Goal: Check status: Check status

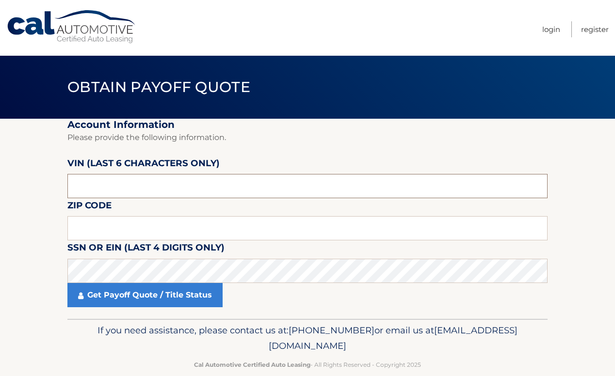
click at [86, 187] on input "text" at bounding box center [307, 186] width 480 height 24
type input "255247"
type input "02478"
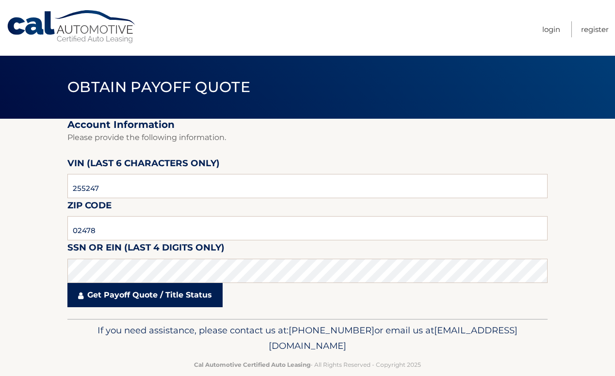
click at [97, 292] on link "Get Payoff Quote / Title Status" at bounding box center [144, 295] width 155 height 24
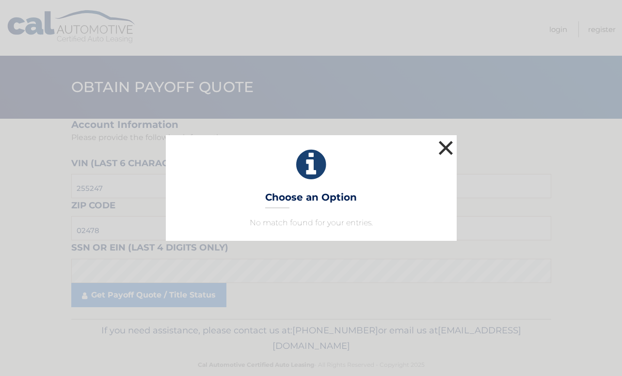
click at [448, 144] on button "×" at bounding box center [445, 147] width 19 height 19
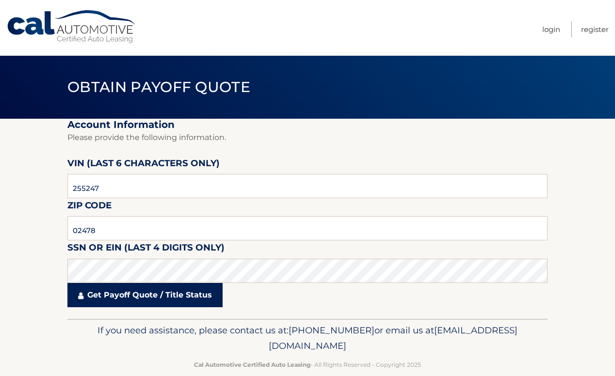
click at [127, 296] on link "Get Payoff Quote / Title Status" at bounding box center [144, 295] width 155 height 24
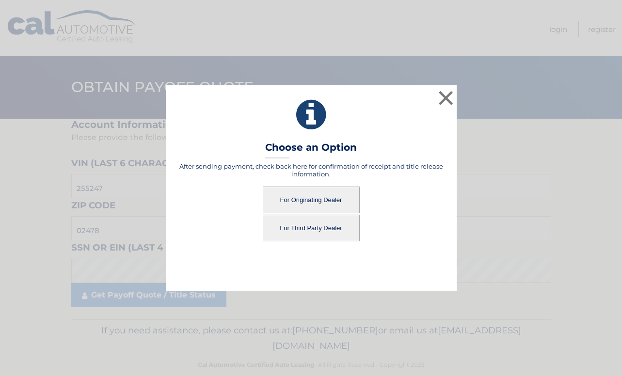
click at [302, 202] on button "For Originating Dealer" at bounding box center [311, 200] width 97 height 27
click at [302, 203] on button "For Originating Dealer" at bounding box center [311, 200] width 97 height 27
drag, startPoint x: 452, startPoint y: 102, endPoint x: 445, endPoint y: 102, distance: 6.8
click at [452, 102] on button "×" at bounding box center [445, 97] width 19 height 19
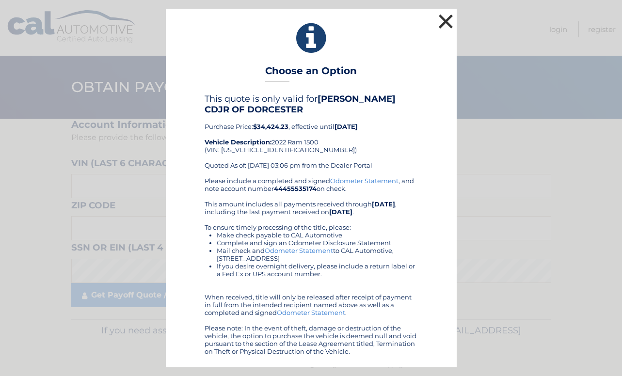
click at [446, 25] on button "×" at bounding box center [445, 21] width 19 height 19
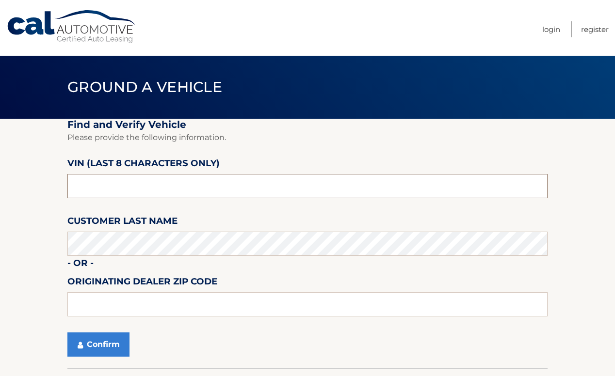
click at [128, 179] on input "text" at bounding box center [307, 186] width 480 height 24
click at [81, 181] on input "text" at bounding box center [307, 186] width 480 height 24
type input "nn255247"
click at [123, 308] on input "text" at bounding box center [307, 304] width 480 height 24
type input "02124"
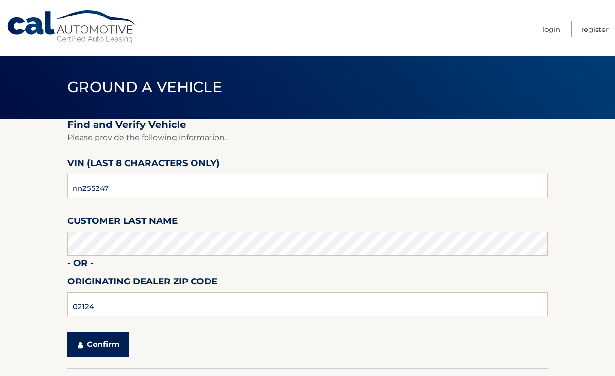
click at [92, 346] on button "Confirm" at bounding box center [98, 344] width 62 height 24
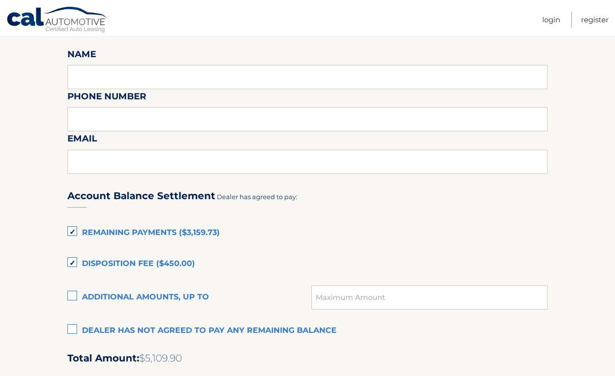
scroll to position [582, 0]
